Goal: Task Accomplishment & Management: Manage account settings

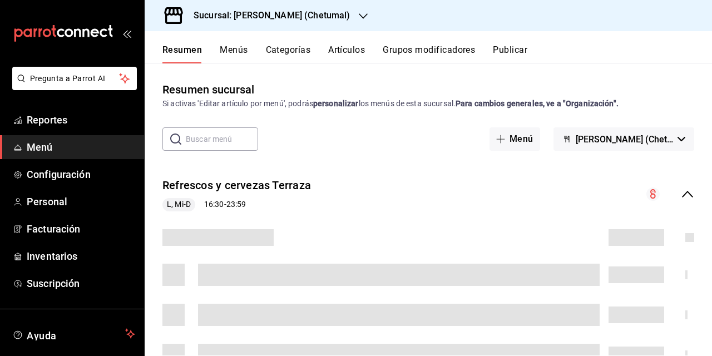
click at [342, 50] on button "Artículos" at bounding box center [346, 53] width 37 height 19
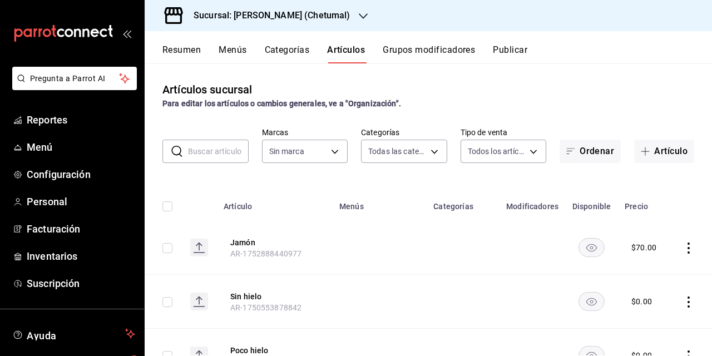
type input "afeef8b8-472a-4080-9df8-2e42184c4c11,f98108bb-a2b2-4d05-9419-5e1f5dc0d9f4,7f33e…"
type input "1e1dcecb-146a-4c38-a37f-07a66fe23c0d"
click at [239, 243] on button "Jamón" at bounding box center [274, 242] width 89 height 11
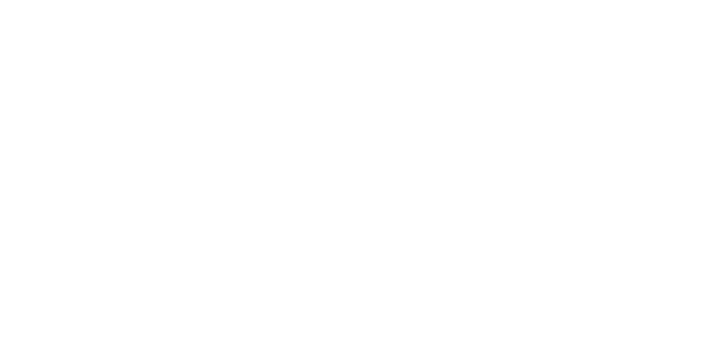
click at [498, 4] on html at bounding box center [356, 2] width 712 height 4
click at [449, 4] on html at bounding box center [356, 2] width 712 height 4
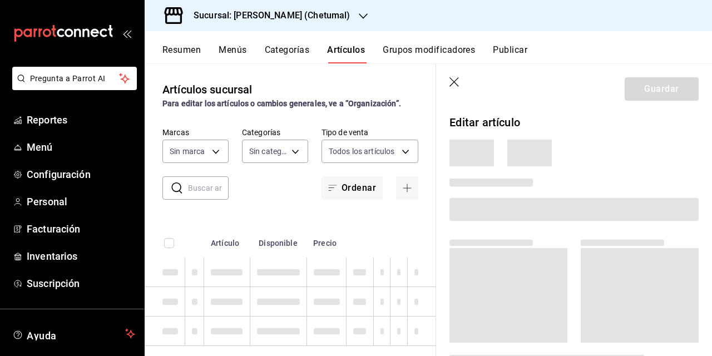
type input "afeef8b8-472a-4080-9df8-2e42184c4c11,f98108bb-a2b2-4d05-9419-5e1f5dc0d9f4,7f33e…"
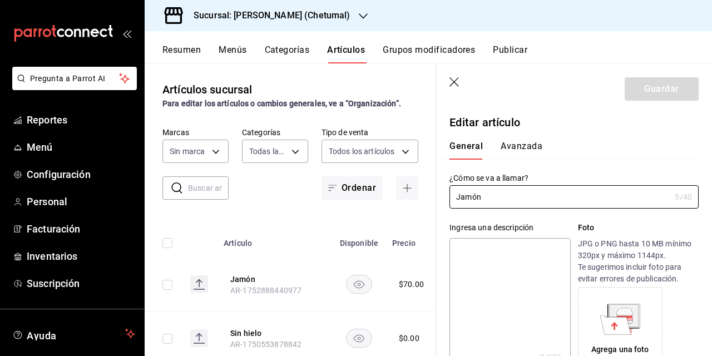
type input "$70.00"
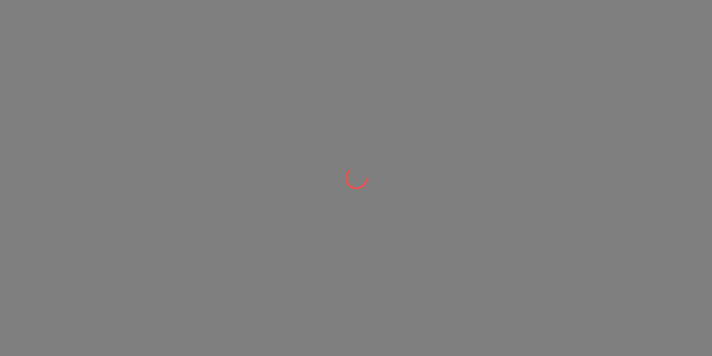
click at [600, 6] on div at bounding box center [356, 178] width 712 height 356
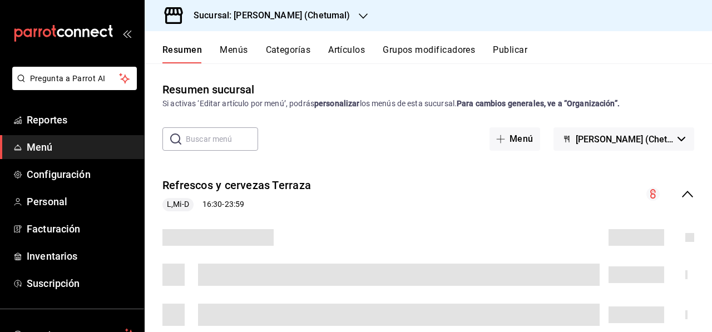
click at [347, 50] on button "Artículos" at bounding box center [346, 53] width 37 height 19
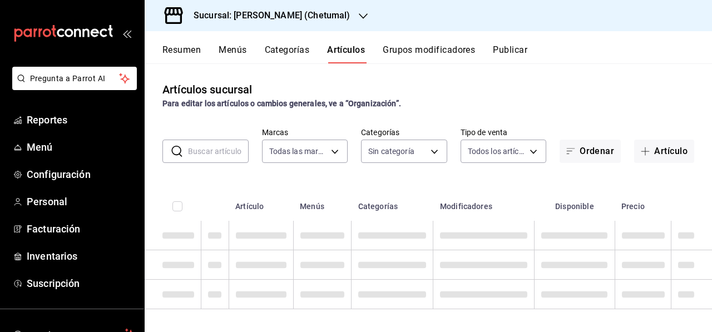
type input "1e1dcecb-146a-4c38-a37f-07a66fe23c0d"
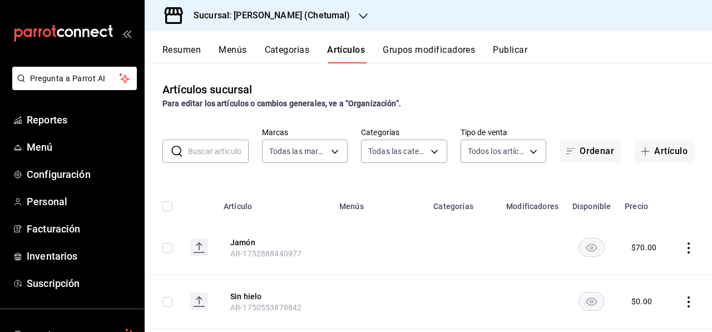
type input "afeef8b8-472a-4080-9df8-2e42184c4c11,f98108bb-a2b2-4d05-9419-5e1f5dc0d9f4,7f33e…"
click at [239, 249] on span "AR-1752888440977" at bounding box center [265, 253] width 71 height 9
click at [241, 241] on button "Jamón" at bounding box center [274, 242] width 89 height 11
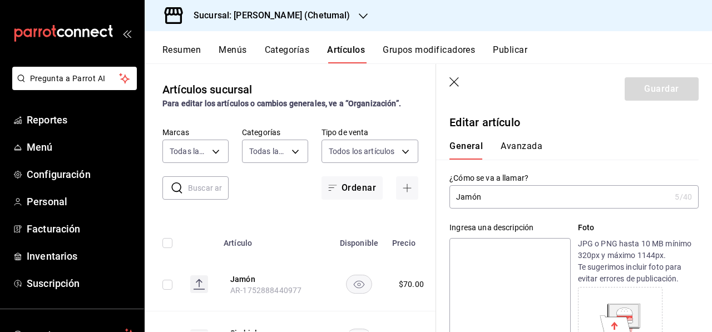
type input "$70.00"
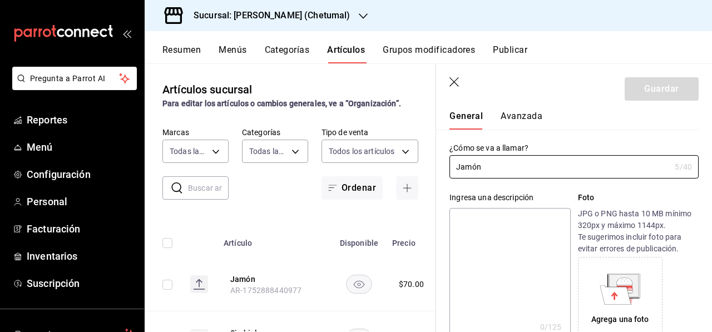
scroll to position [56, 0]
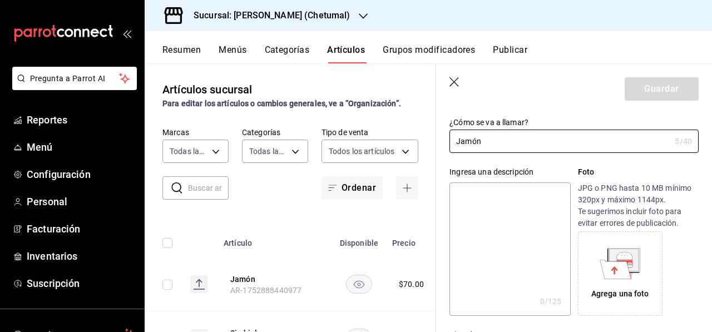
click at [459, 87] on icon "button" at bounding box center [454, 82] width 11 height 11
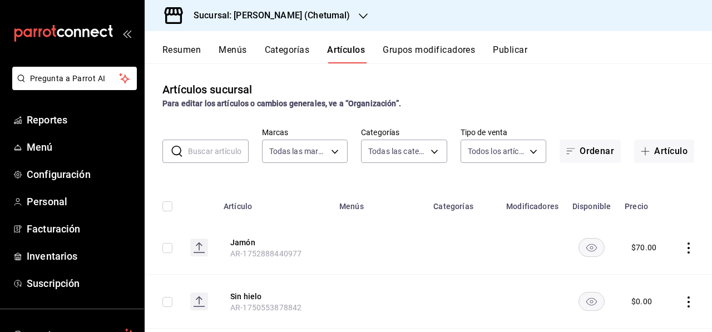
click at [409, 60] on button "Grupos modificadores" at bounding box center [429, 53] width 92 height 19
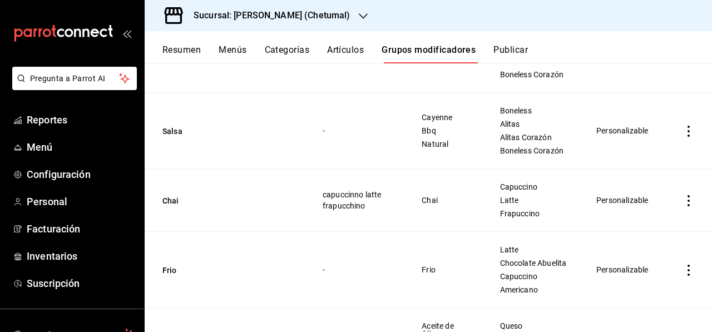
scroll to position [612, 0]
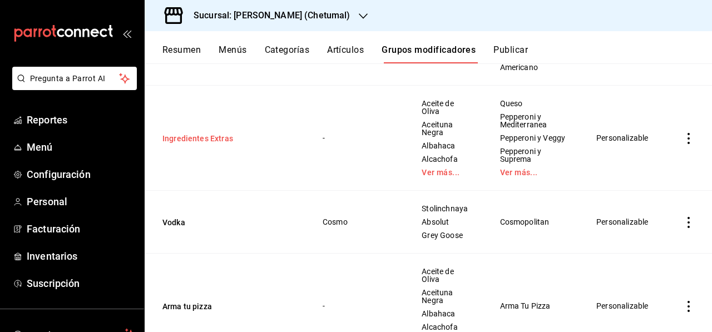
click at [199, 144] on button "Ingredientes Extras" at bounding box center [228, 138] width 133 height 11
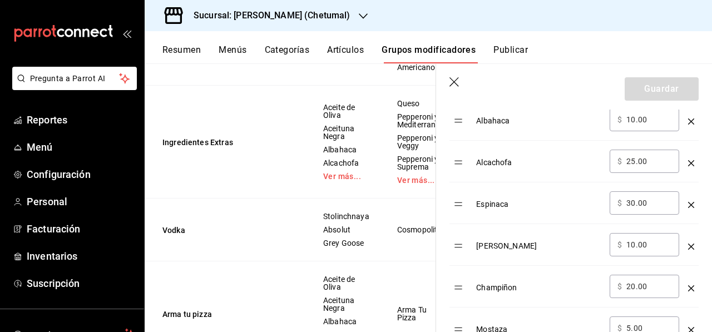
scroll to position [445, 0]
click at [305, 53] on button "Categorías" at bounding box center [287, 53] width 45 height 19
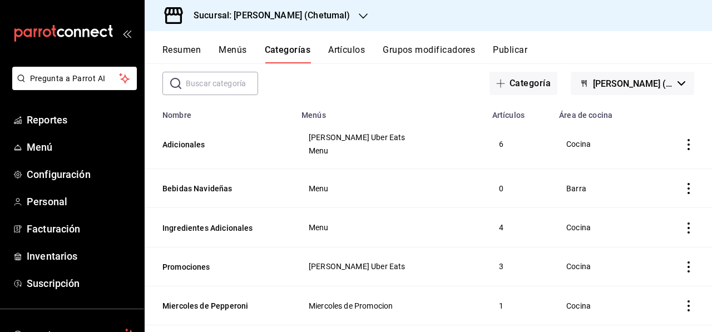
scroll to position [111, 0]
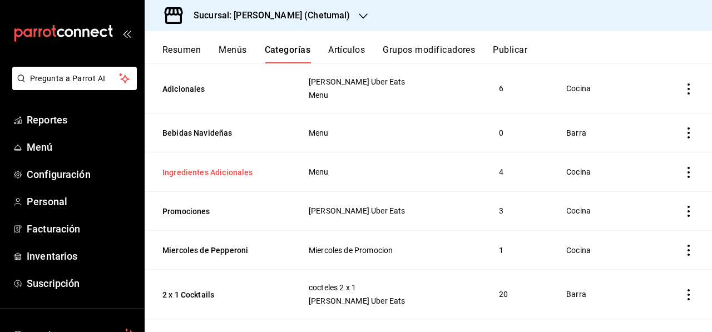
click at [228, 167] on button "Ingredientes Adicionales" at bounding box center [217, 172] width 111 height 11
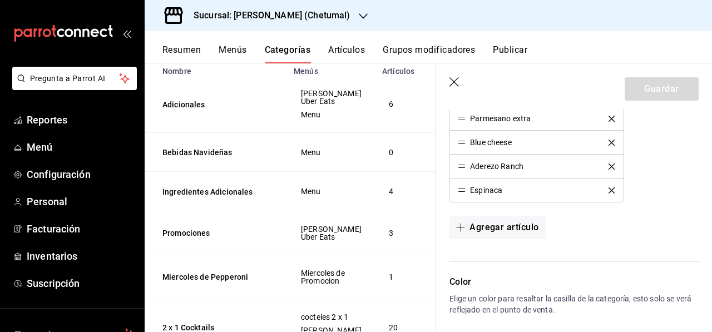
scroll to position [389, 0]
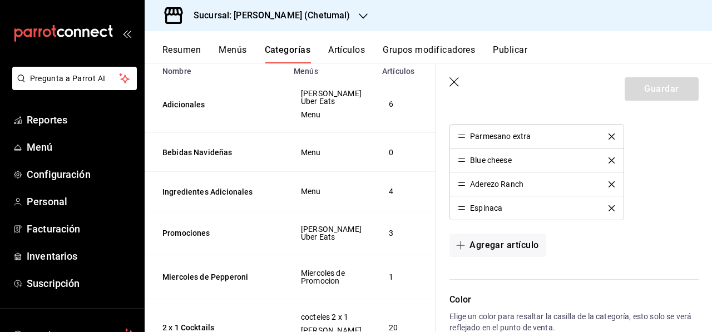
click at [608, 206] on icon "delete" at bounding box center [611, 208] width 6 height 6
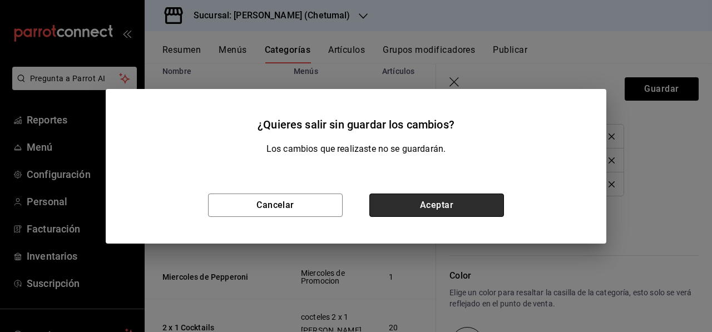
click at [451, 205] on button "Aceptar" at bounding box center [436, 205] width 135 height 23
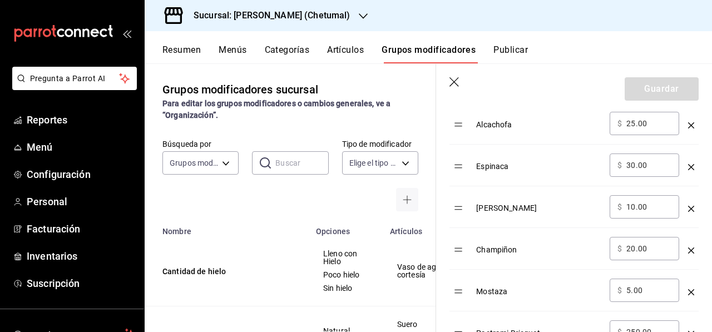
scroll to position [501, 0]
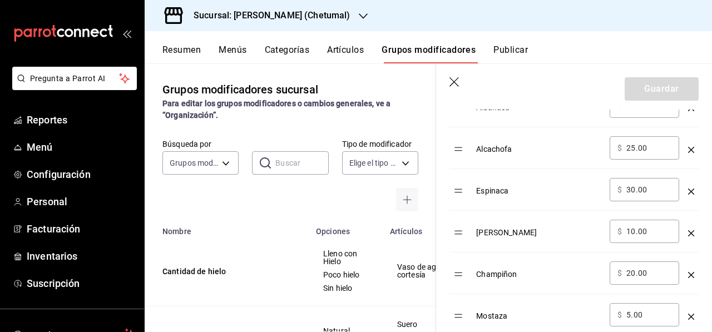
click at [461, 84] on header "Guardar" at bounding box center [574, 87] width 276 height 46
click at [446, 86] on header "Guardar" at bounding box center [574, 87] width 276 height 46
click at [453, 87] on icon "button" at bounding box center [454, 82] width 11 height 11
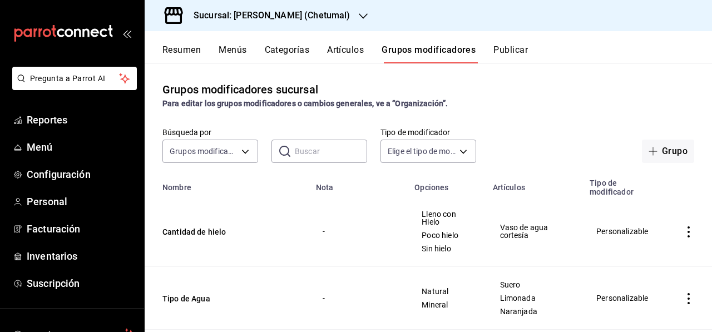
click at [509, 53] on button "Publicar" at bounding box center [510, 53] width 34 height 19
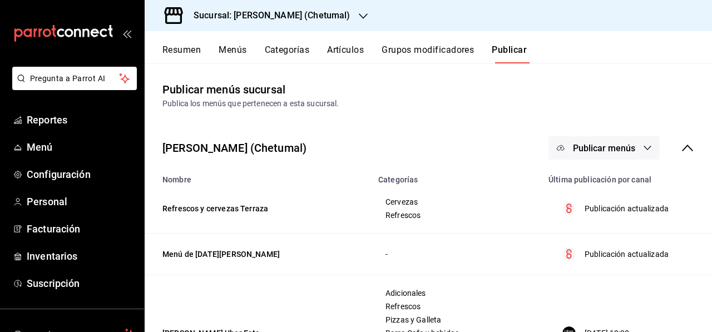
click at [626, 143] on span "Publicar menús" at bounding box center [604, 148] width 62 height 11
click at [606, 188] on span "Punto de venta" at bounding box center [611, 185] width 53 height 12
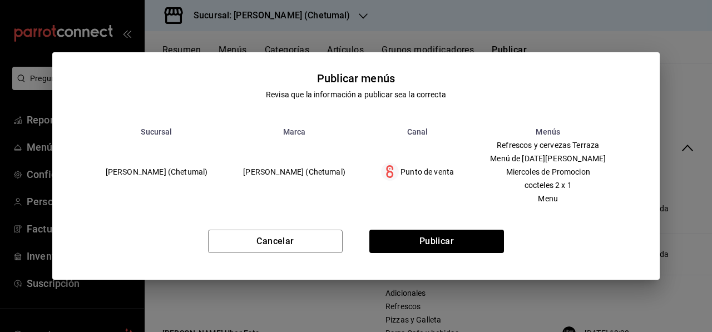
click at [472, 228] on div "Cancelar Publicar" at bounding box center [356, 246] width 608 height 68
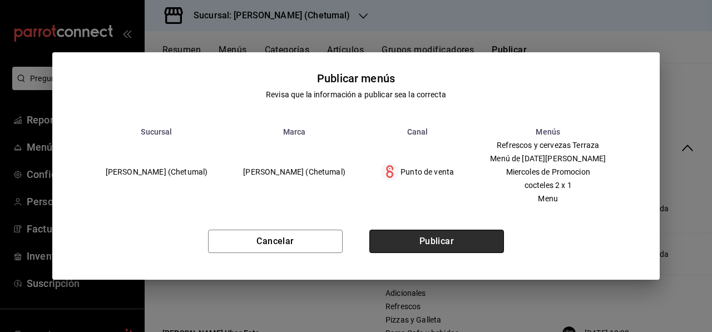
click at [462, 246] on button "Publicar" at bounding box center [436, 241] width 135 height 23
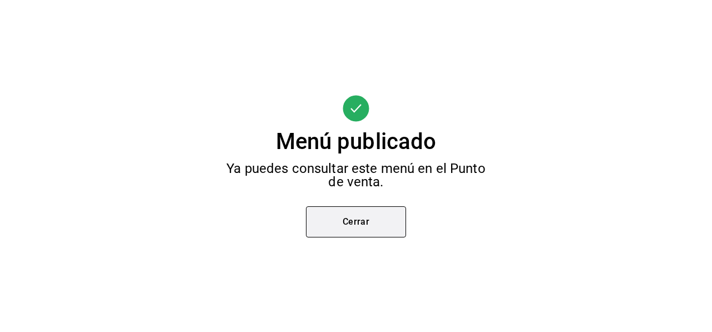
click at [359, 233] on button "Cerrar" at bounding box center [356, 221] width 100 height 31
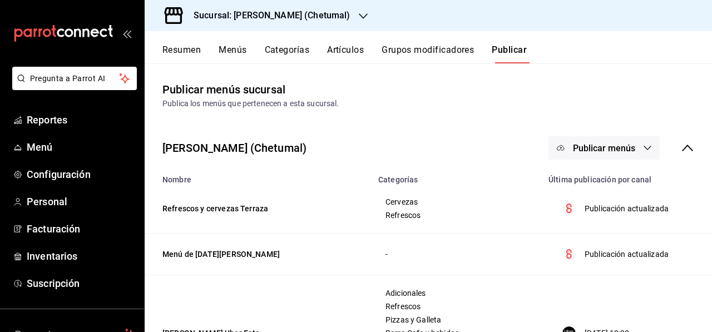
click at [355, 231] on td "Refrescos y cervezas Terraza" at bounding box center [258, 209] width 227 height 50
